Goal: Information Seeking & Learning: Learn about a topic

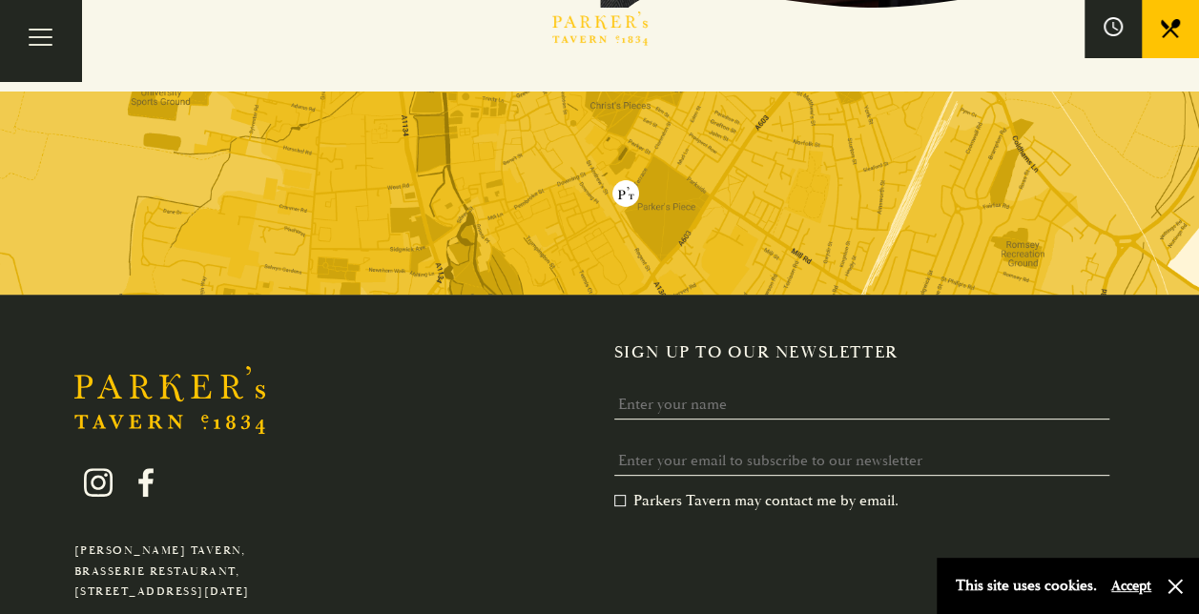
scroll to position [3719, 0]
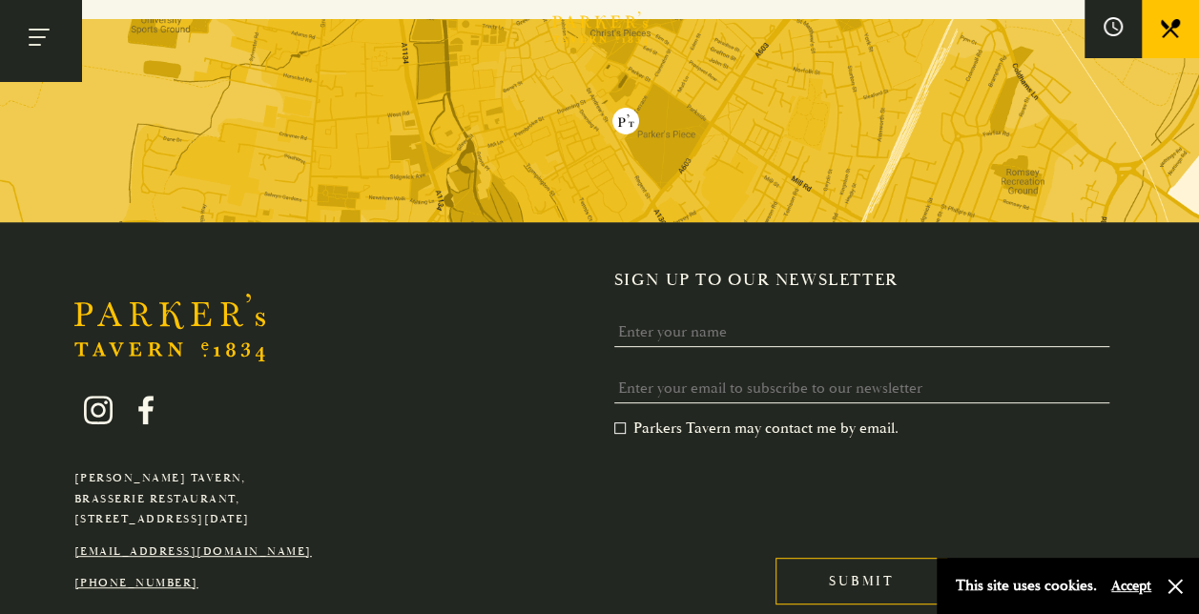
click at [69, 44] on button "Toggle navigation" at bounding box center [40, 40] width 81 height 81
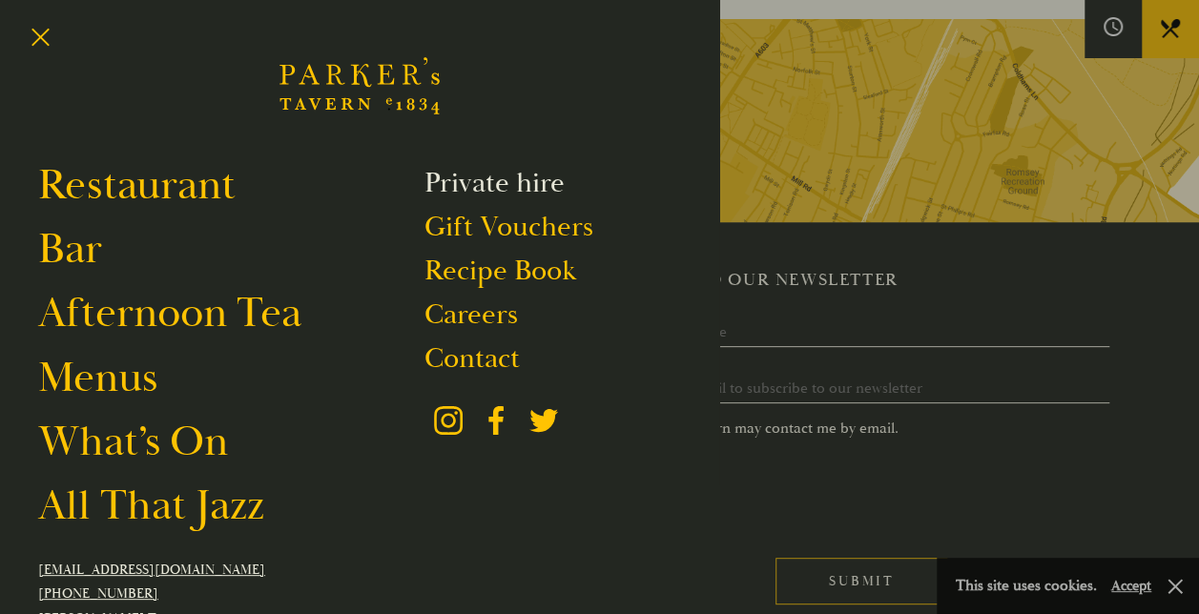
click at [525, 190] on link "Private hire" at bounding box center [494, 183] width 140 height 36
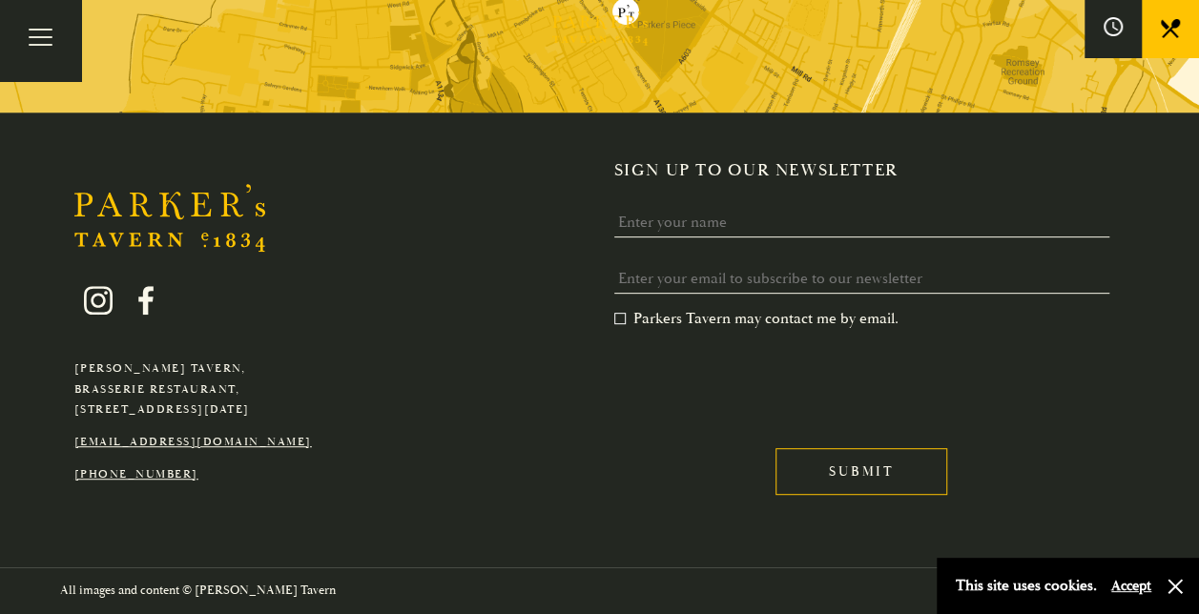
scroll to position [4466, 0]
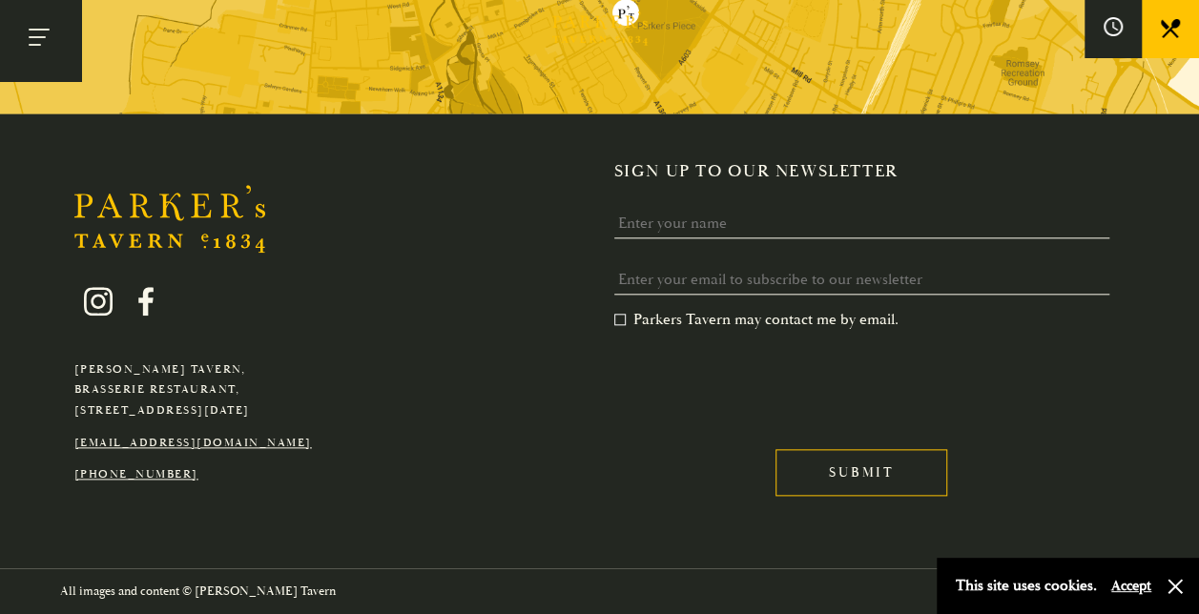
click at [29, 36] on button "Toggle navigation" at bounding box center [40, 40] width 81 height 81
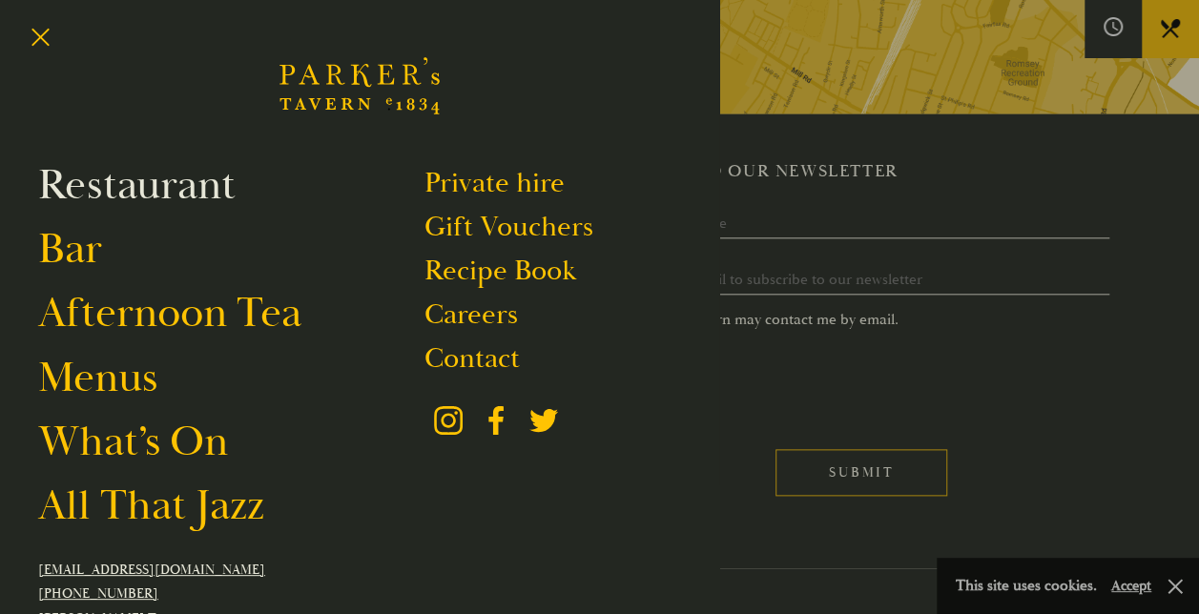
click at [217, 189] on link "Restaurant" at bounding box center [136, 184] width 197 height 53
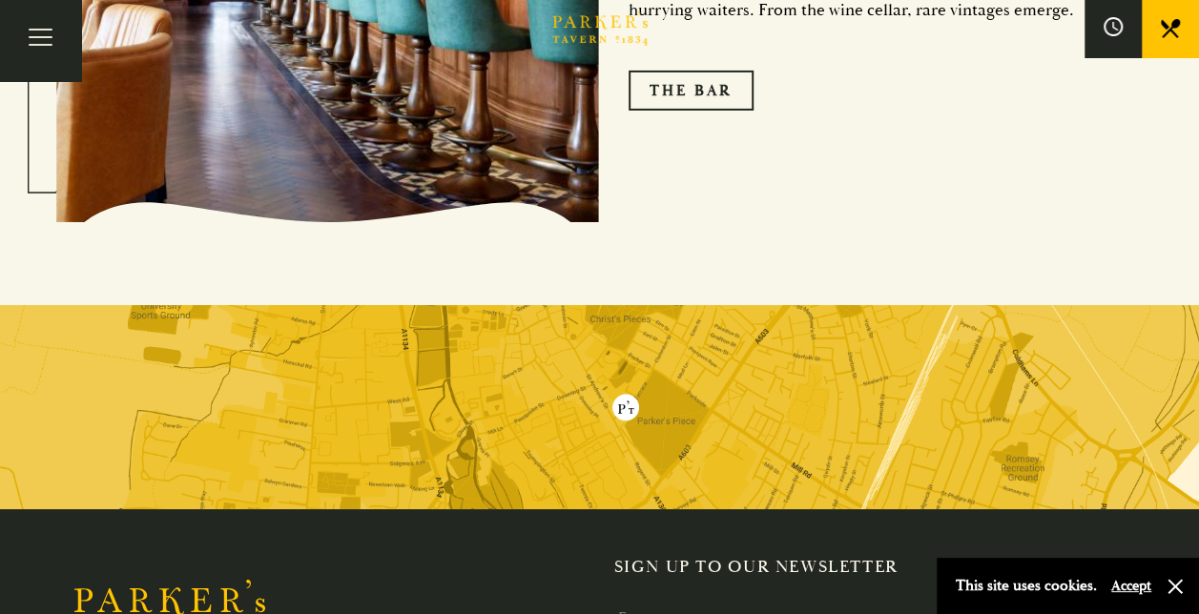
scroll to position [3338, 0]
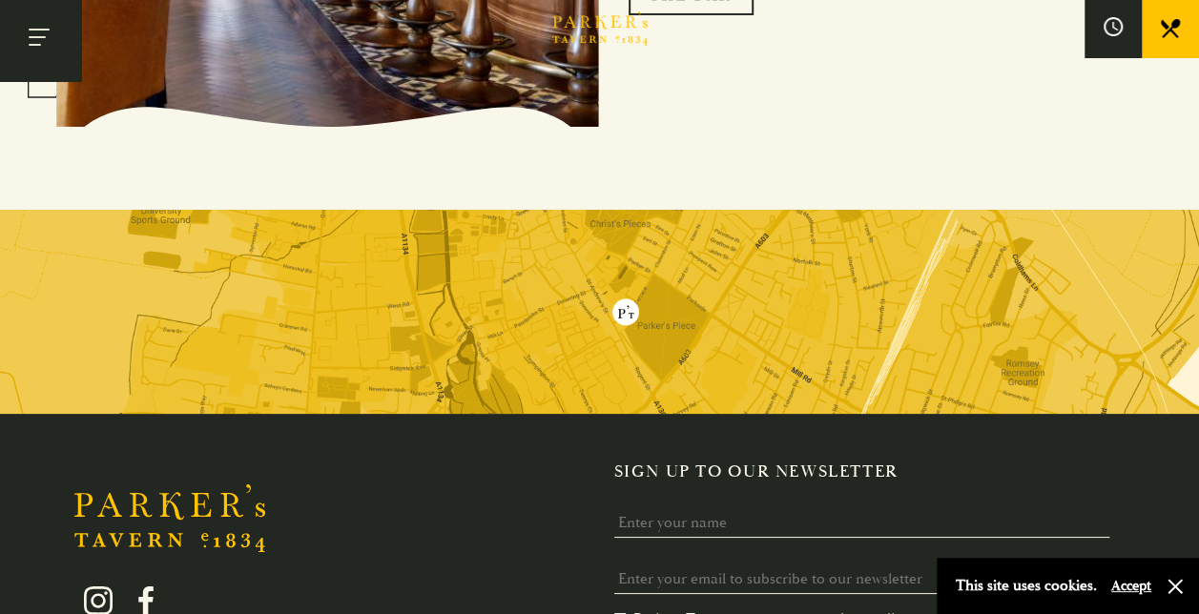
click at [30, 34] on button "Toggle navigation" at bounding box center [40, 40] width 81 height 81
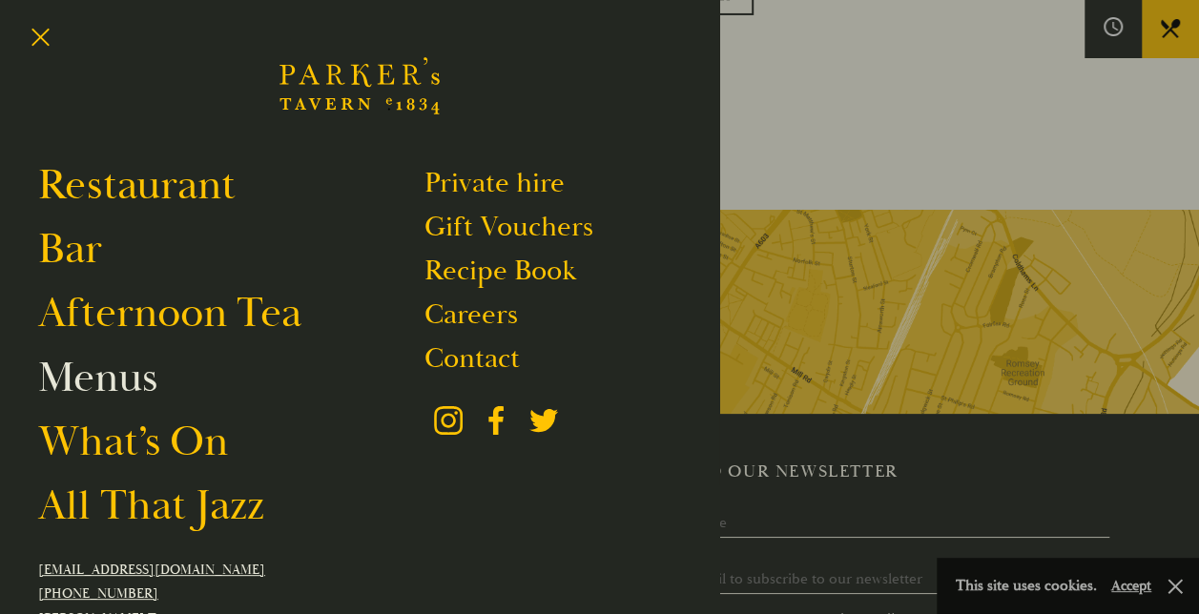
click at [139, 365] on link "Menus" at bounding box center [97, 377] width 119 height 53
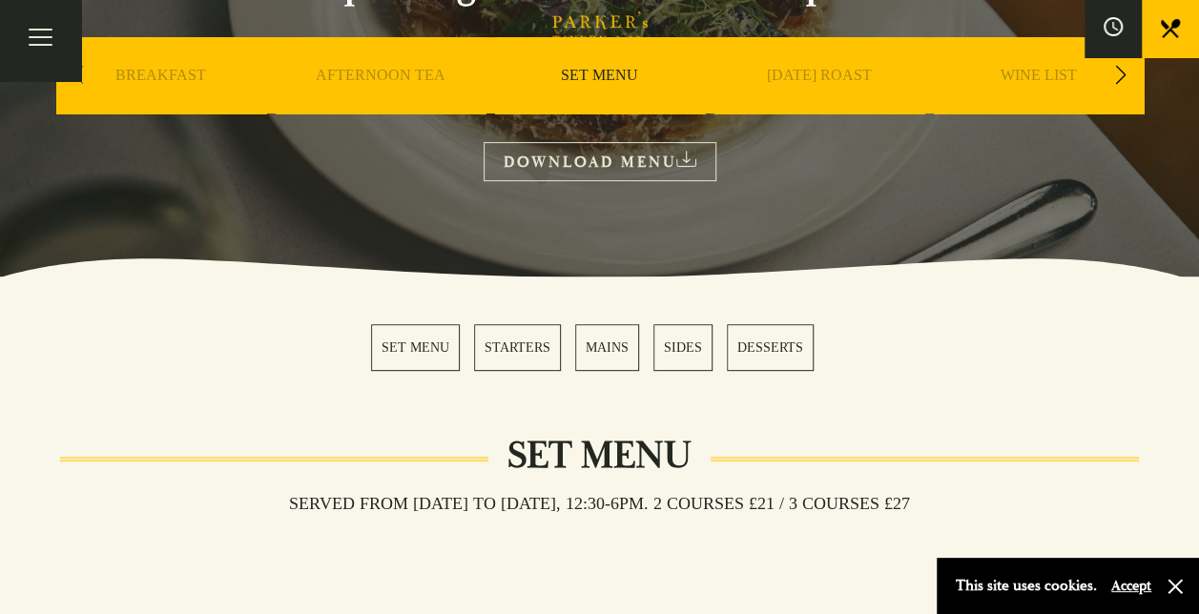
scroll to position [102, 0]
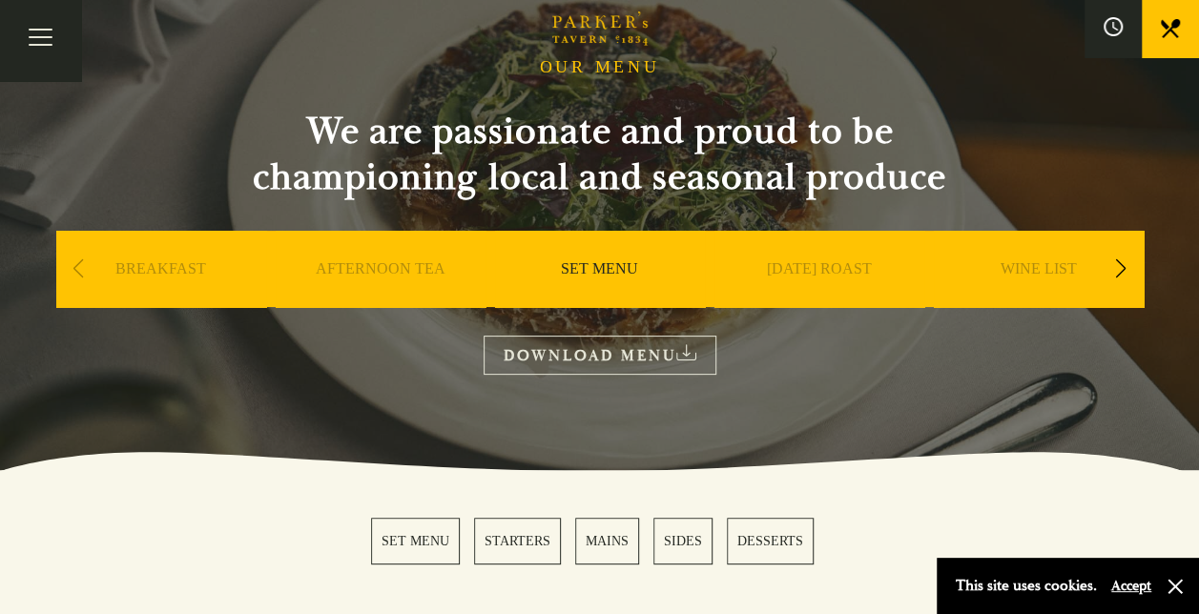
click at [78, 270] on div "Previous slide" at bounding box center [79, 269] width 26 height 42
click at [74, 269] on div "Previous slide" at bounding box center [79, 269] width 26 height 42
click at [1120, 269] on div "Next slide" at bounding box center [1121, 269] width 26 height 42
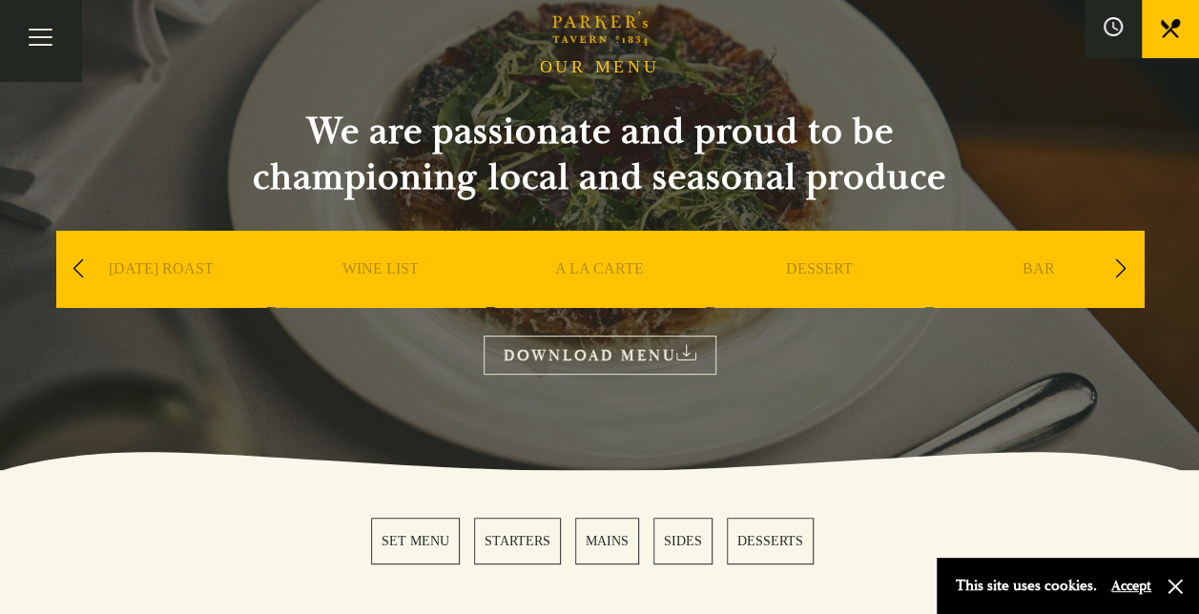
click at [1120, 269] on div "Next slide" at bounding box center [1121, 269] width 26 height 42
click at [85, 278] on div "Previous slide" at bounding box center [79, 269] width 26 height 42
click at [832, 265] on link "A LA CARTE" at bounding box center [818, 297] width 89 height 76
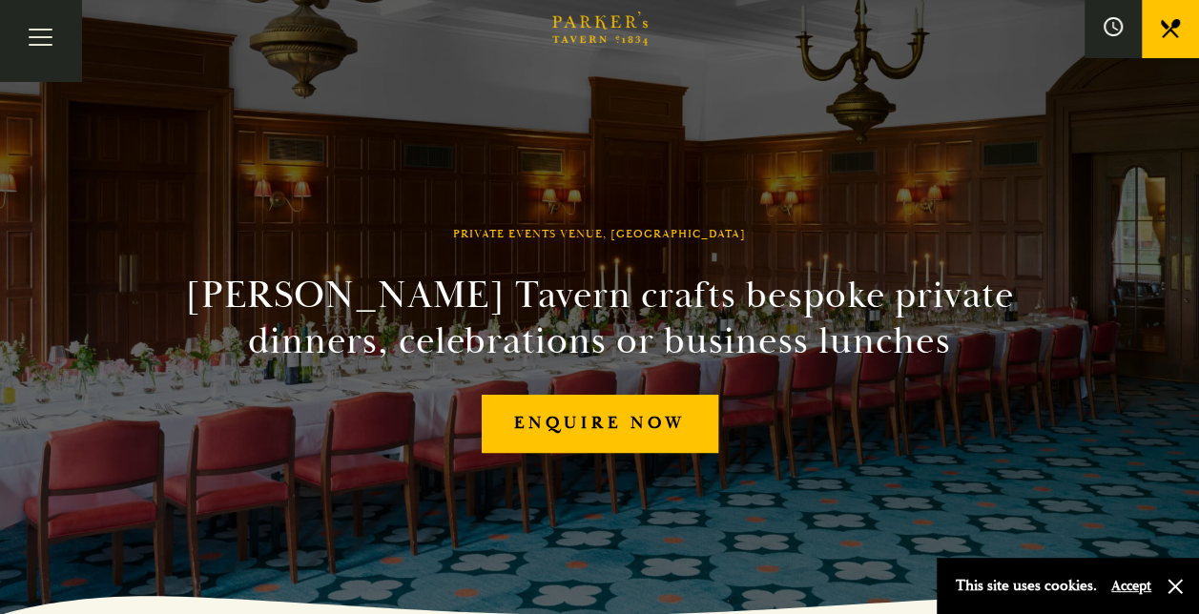
scroll to position [4466, 0]
